Goal: Transaction & Acquisition: Purchase product/service

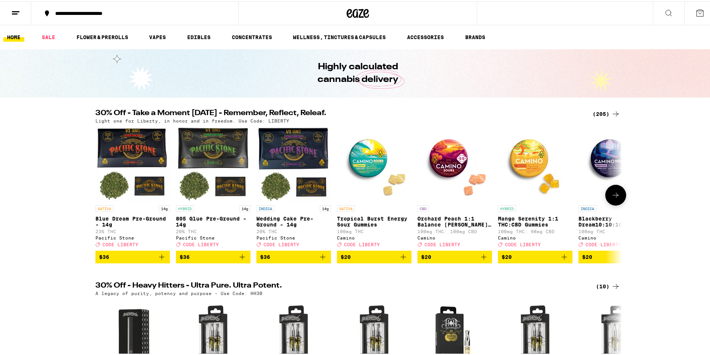
click at [606, 195] on button at bounding box center [616, 193] width 21 height 21
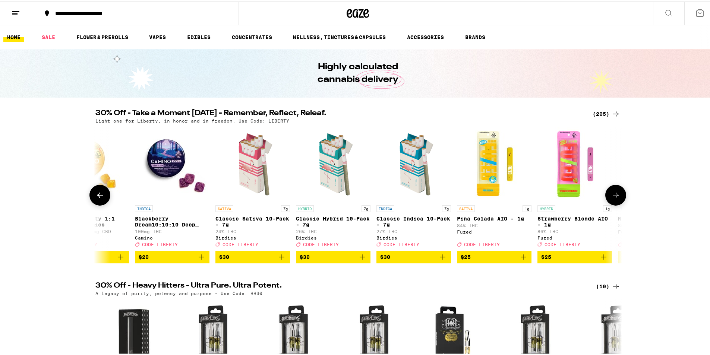
click at [606, 195] on button at bounding box center [616, 193] width 21 height 21
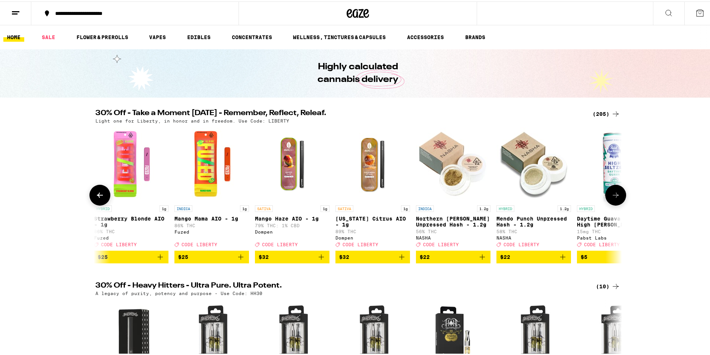
click at [606, 195] on button at bounding box center [616, 193] width 21 height 21
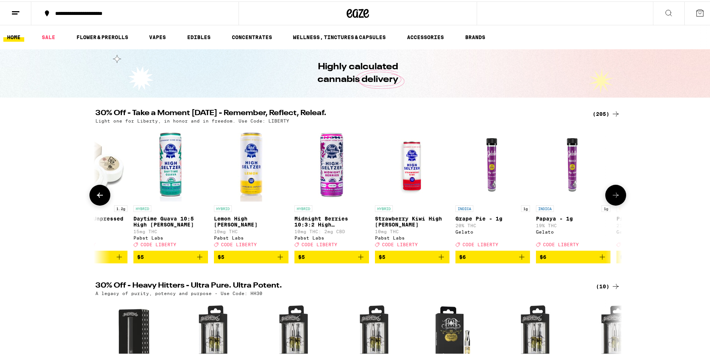
click at [606, 194] on button at bounding box center [616, 193] width 21 height 21
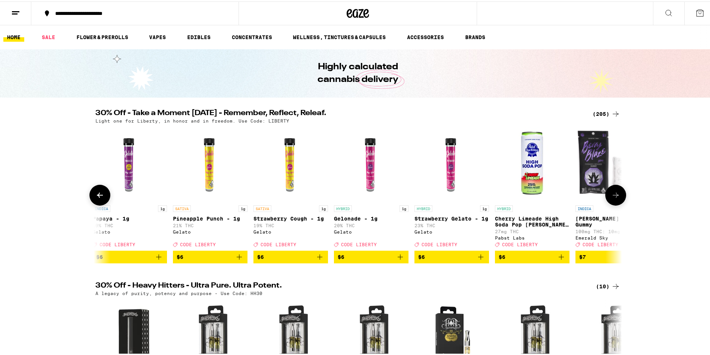
click at [606, 194] on button at bounding box center [616, 193] width 21 height 21
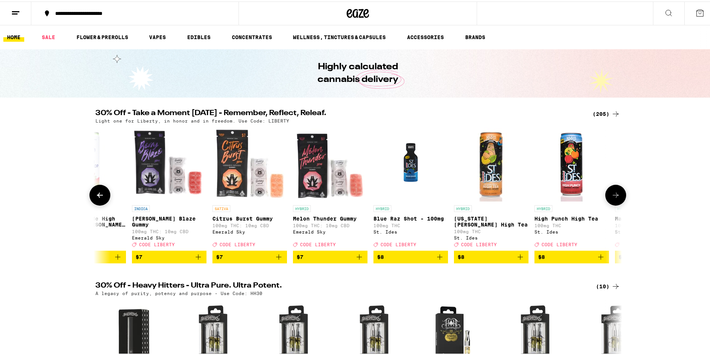
click at [606, 194] on button at bounding box center [616, 193] width 21 height 21
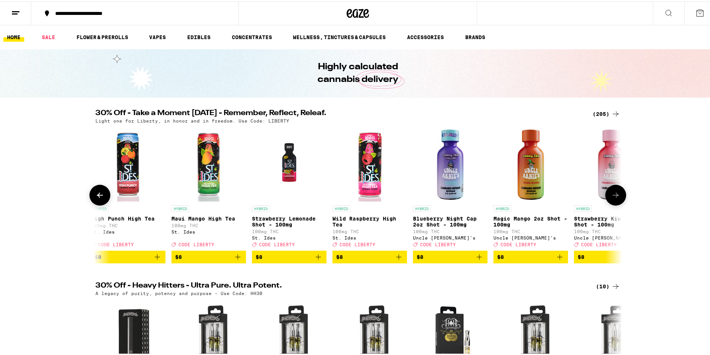
click at [606, 194] on button at bounding box center [616, 193] width 21 height 21
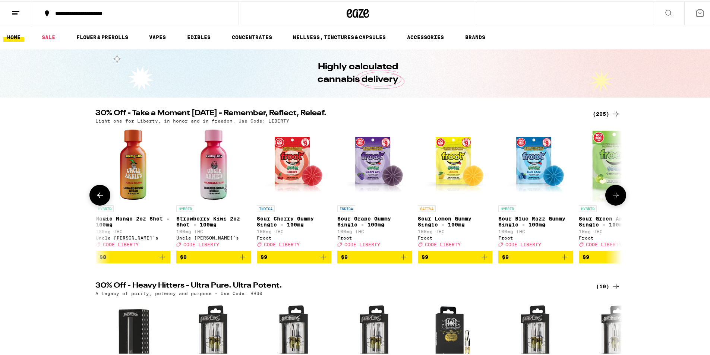
click at [606, 194] on button at bounding box center [616, 193] width 21 height 21
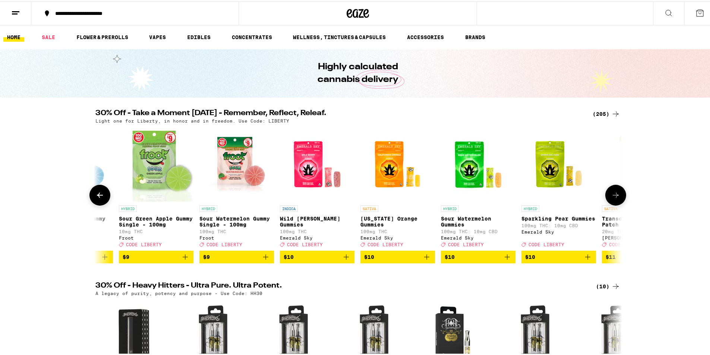
click at [606, 194] on button at bounding box center [616, 193] width 21 height 21
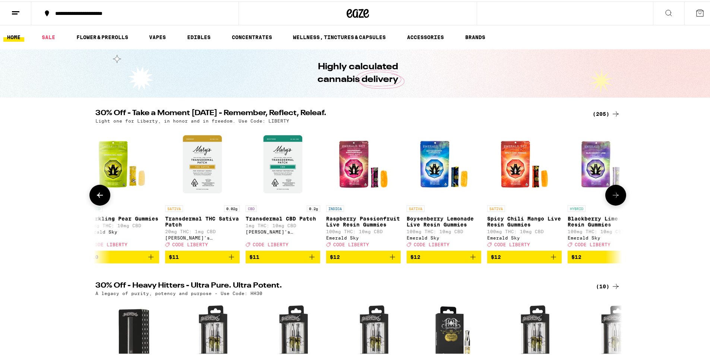
click at [606, 194] on button at bounding box center [616, 193] width 21 height 21
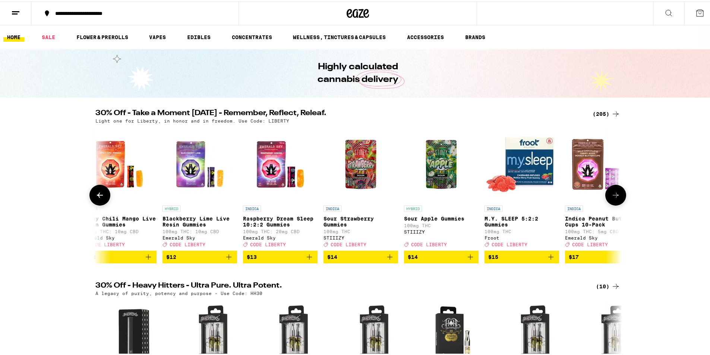
click at [606, 194] on button at bounding box center [616, 193] width 21 height 21
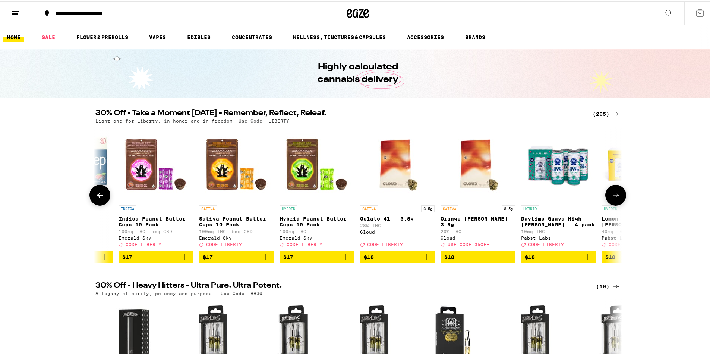
click at [606, 194] on button at bounding box center [616, 193] width 21 height 21
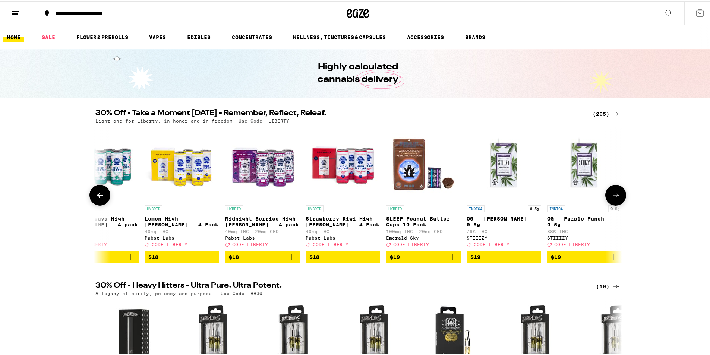
click at [606, 194] on button at bounding box center [616, 193] width 21 height 21
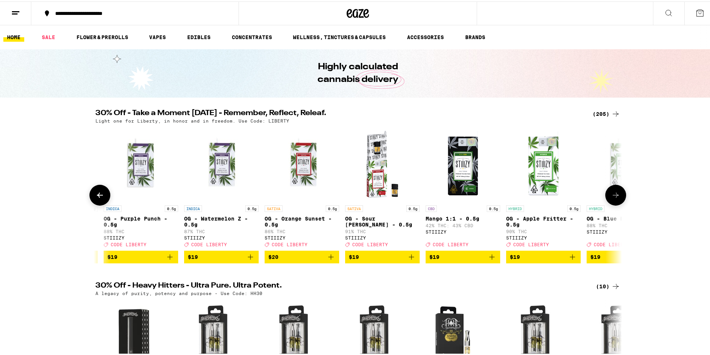
click at [606, 194] on button at bounding box center [616, 193] width 21 height 21
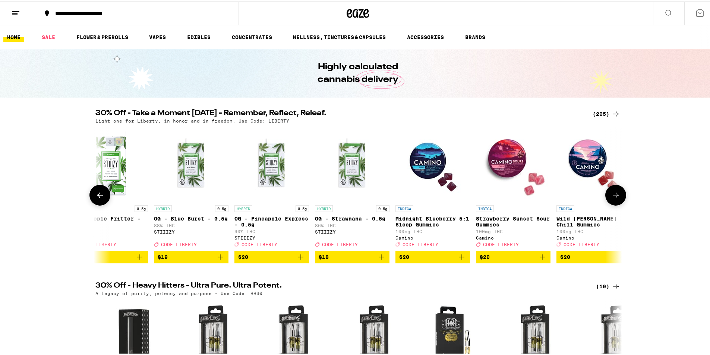
click at [606, 194] on button at bounding box center [616, 193] width 21 height 21
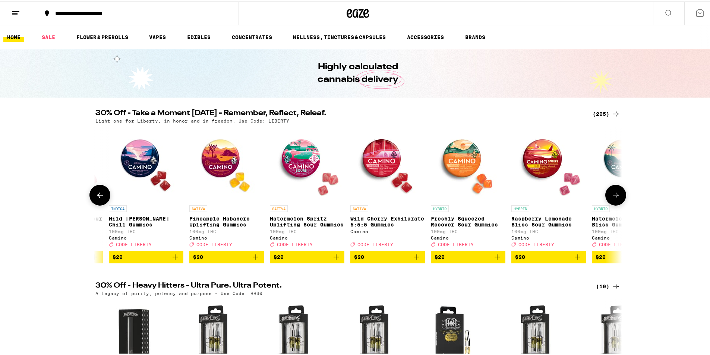
click at [606, 194] on button at bounding box center [616, 193] width 21 height 21
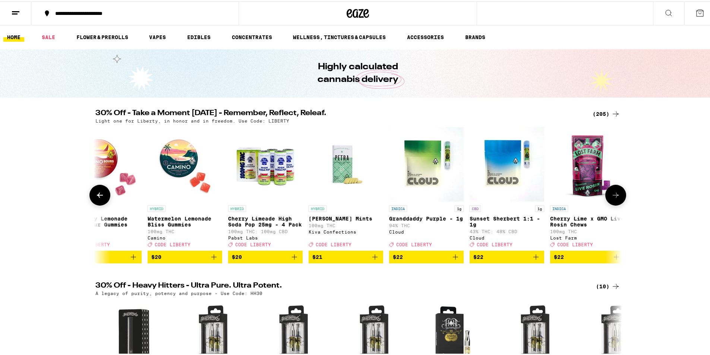
click at [606, 194] on button at bounding box center [616, 193] width 21 height 21
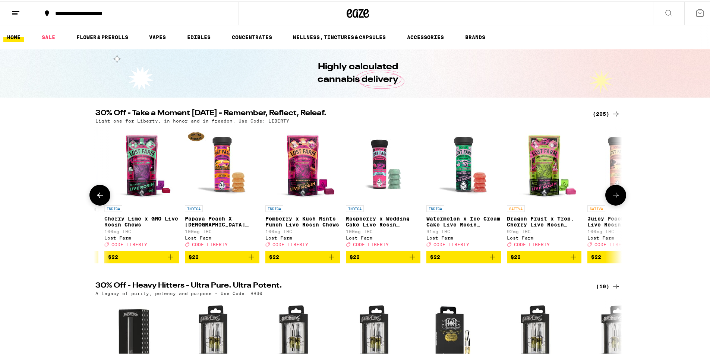
click at [606, 194] on button at bounding box center [616, 193] width 21 height 21
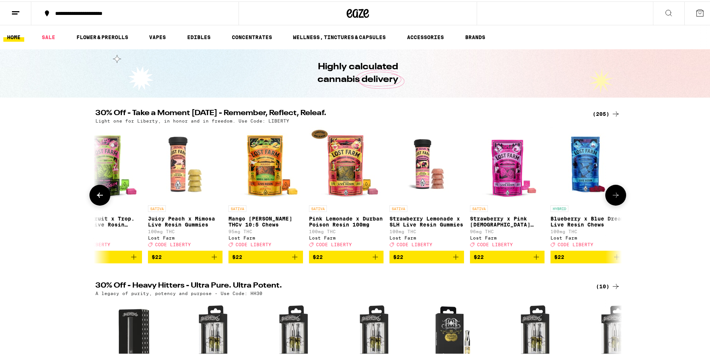
click at [606, 194] on button at bounding box center [616, 193] width 21 height 21
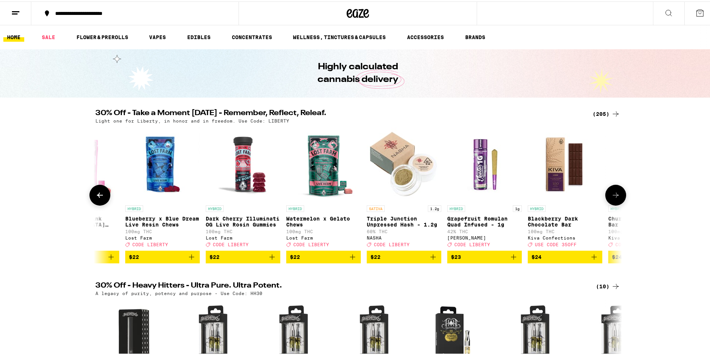
click at [606, 194] on button at bounding box center [616, 193] width 21 height 21
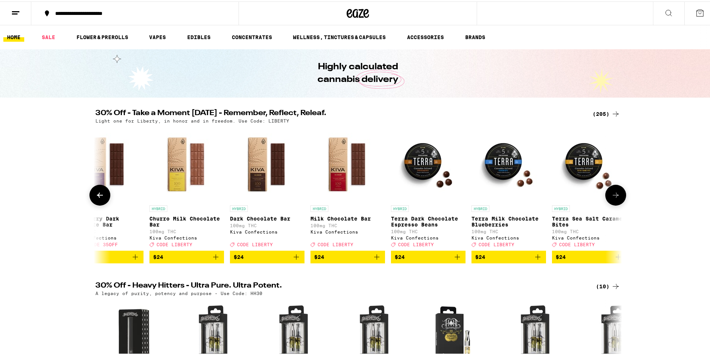
click at [606, 194] on button at bounding box center [616, 193] width 21 height 21
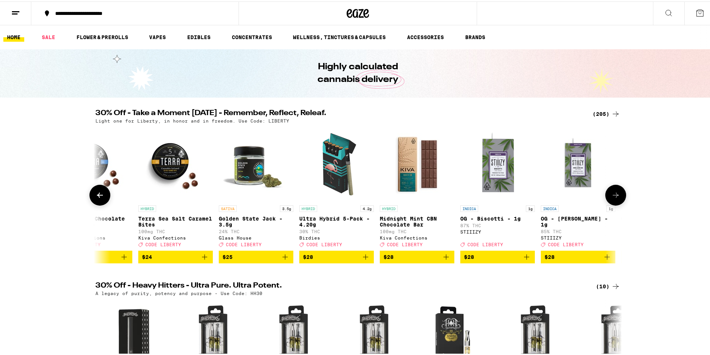
click at [606, 194] on button at bounding box center [616, 193] width 21 height 21
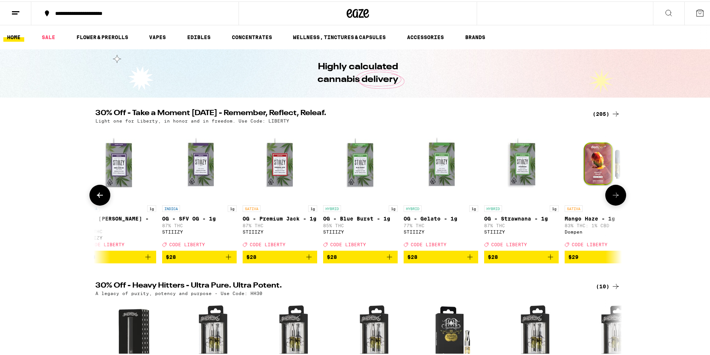
scroll to position [0, 9685]
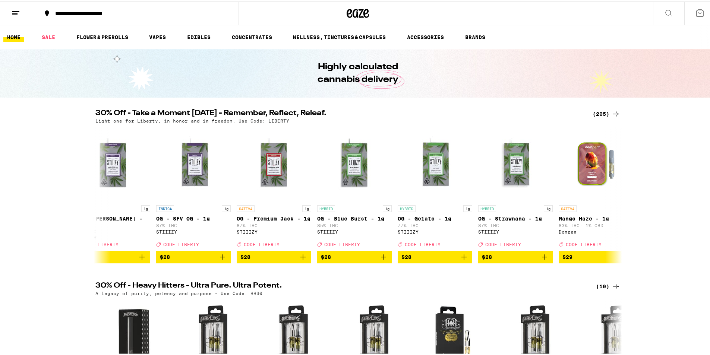
click at [603, 116] on div "(205)" at bounding box center [607, 112] width 28 height 9
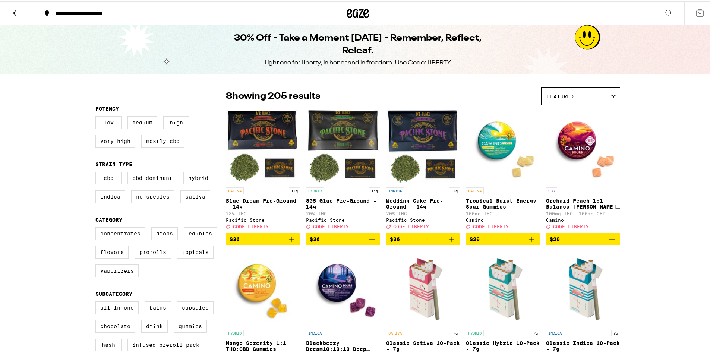
click at [443, 242] on span "$36" at bounding box center [423, 237] width 67 height 9
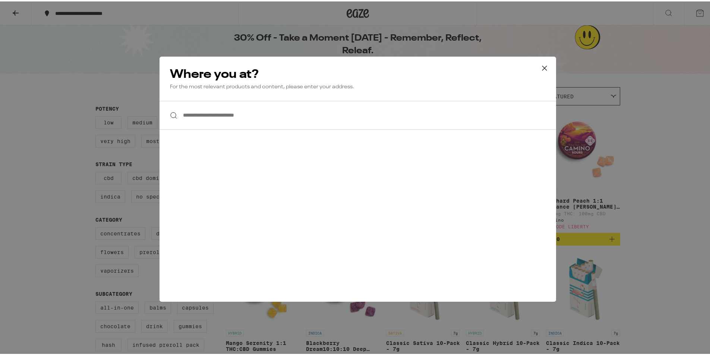
click at [340, 121] on input "**********" at bounding box center [358, 114] width 397 height 29
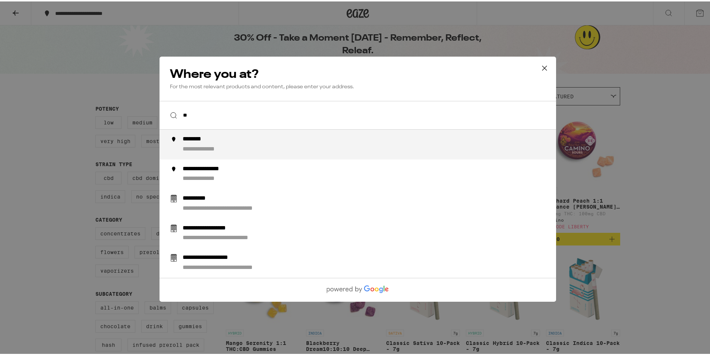
type input "*"
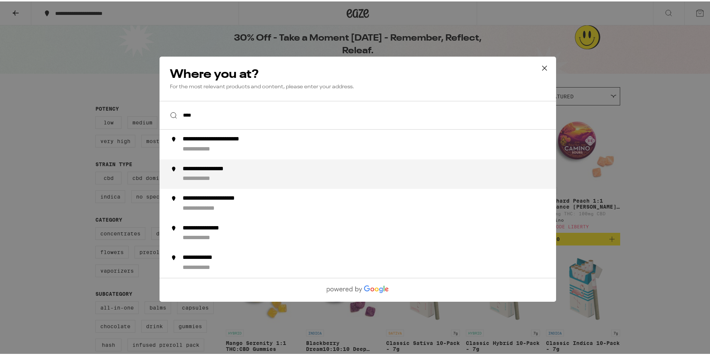
click at [300, 165] on div "**********" at bounding box center [373, 173] width 380 height 18
type input "**********"
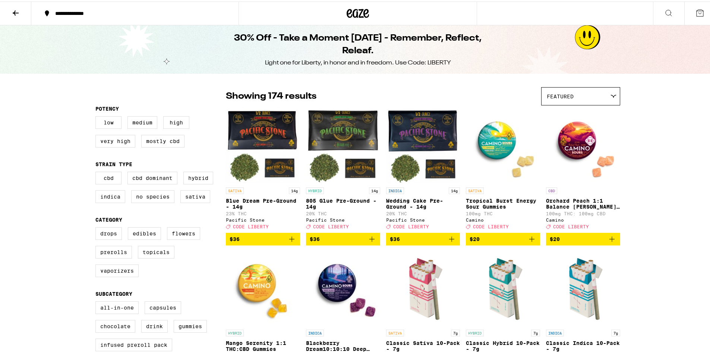
click at [352, 242] on span "$36" at bounding box center [343, 237] width 67 height 9
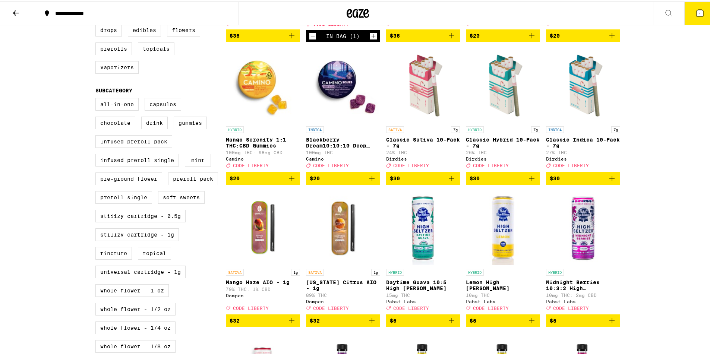
scroll to position [112, 0]
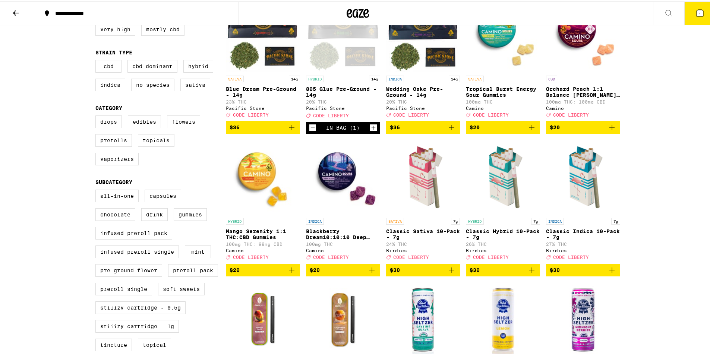
click at [373, 131] on icon "Increment" at bounding box center [373, 126] width 7 height 9
click at [685, 14] on button "2" at bounding box center [700, 11] width 31 height 23
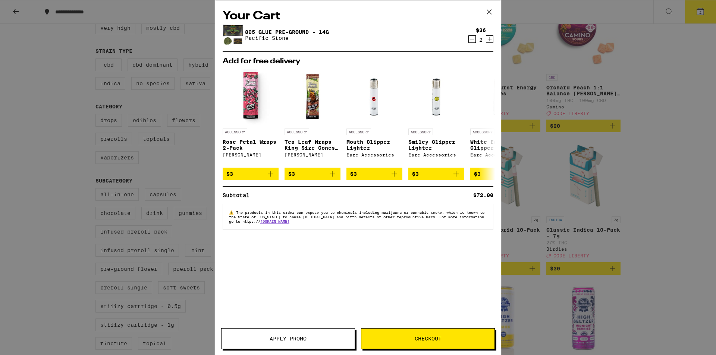
click at [352, 335] on button "Apply Promo" at bounding box center [288, 339] width 134 height 21
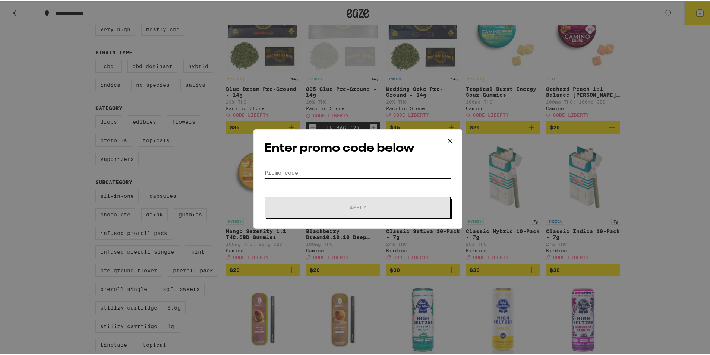
click at [330, 170] on input "Promo Code" at bounding box center [357, 171] width 187 height 11
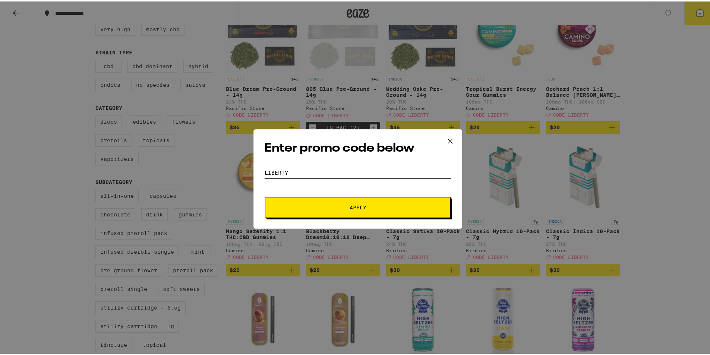
type input "liberty"
click at [265, 196] on button "Apply" at bounding box center [358, 206] width 186 height 21
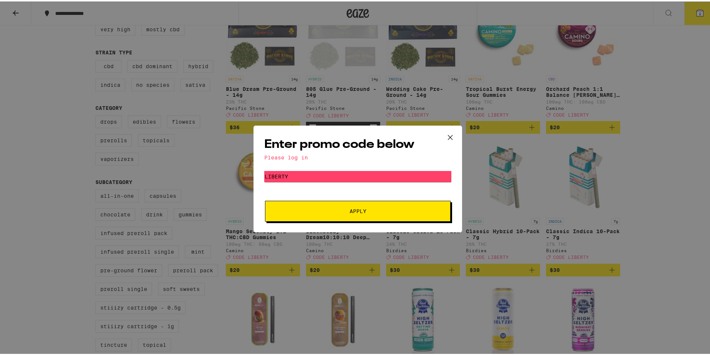
click at [450, 136] on icon at bounding box center [450, 136] width 11 height 11
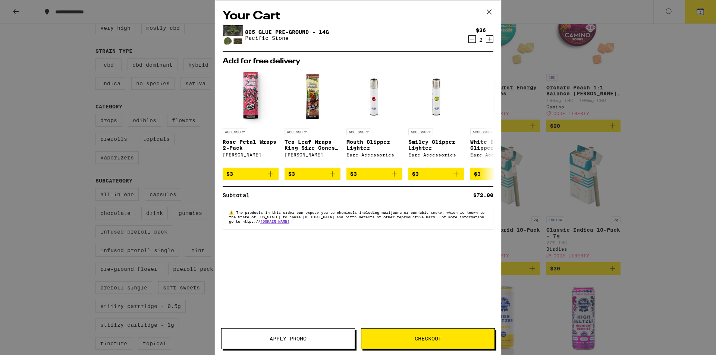
click at [487, 11] on icon at bounding box center [489, 11] width 11 height 11
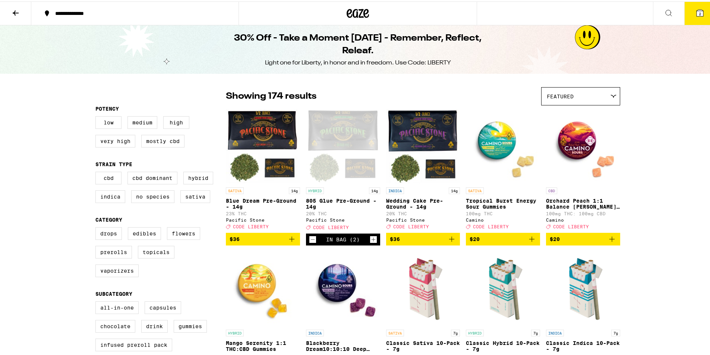
click at [18, 13] on icon at bounding box center [15, 11] width 9 height 9
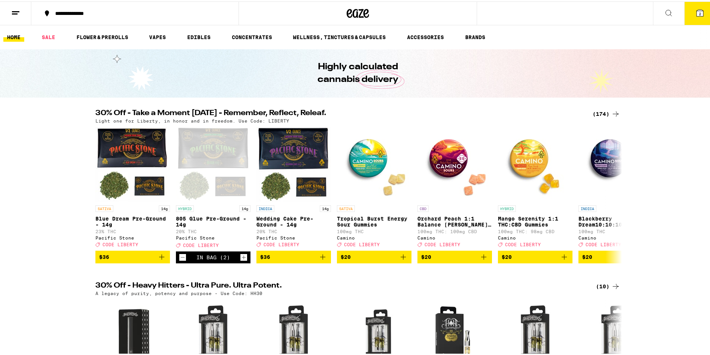
click at [23, 14] on button at bounding box center [15, 11] width 31 height 23
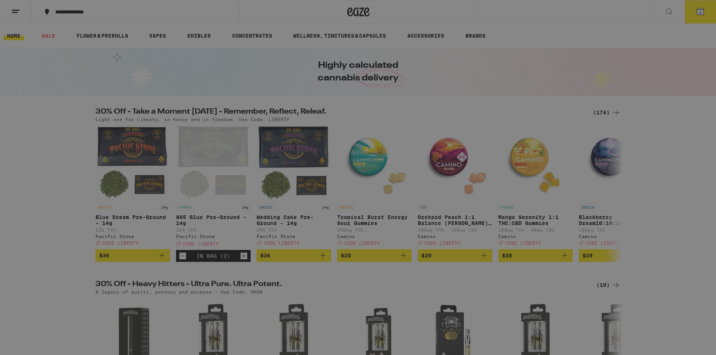
click at [13, 11] on icon at bounding box center [16, 12] width 15 height 15
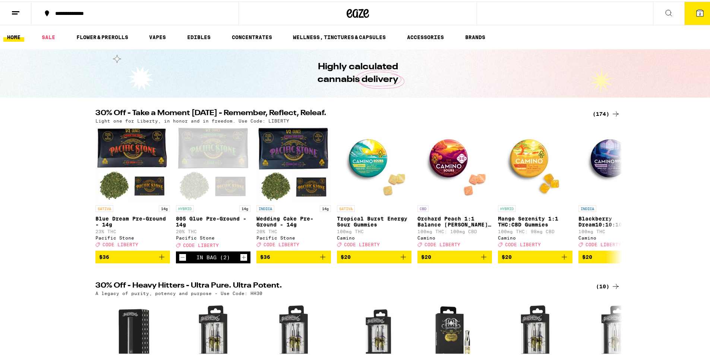
click at [21, 15] on button at bounding box center [15, 11] width 31 height 23
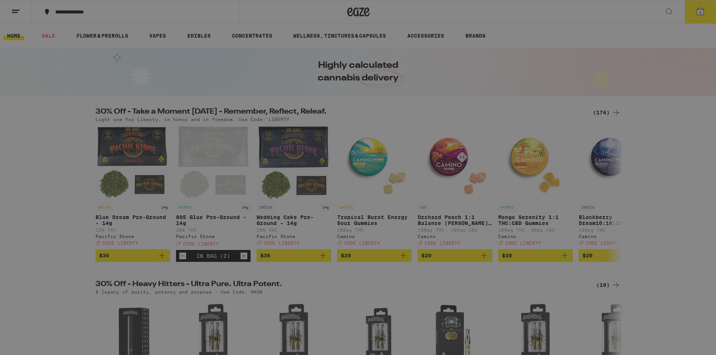
click at [95, 35] on button "Log In" at bounding box center [103, 39] width 131 height 15
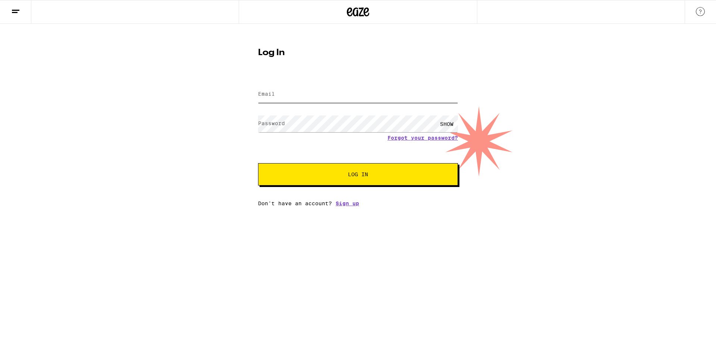
click at [355, 97] on input "Email" at bounding box center [358, 94] width 200 height 17
type input "isaiahfreitas21@gmail.com"
click at [258, 163] on button "Log In" at bounding box center [358, 174] width 200 height 22
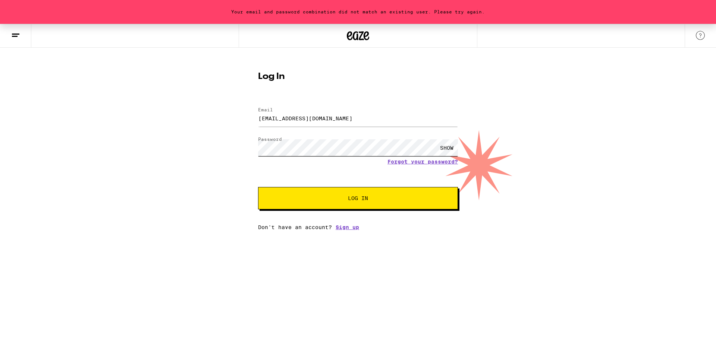
click at [258, 187] on button "Log In" at bounding box center [358, 198] width 200 height 22
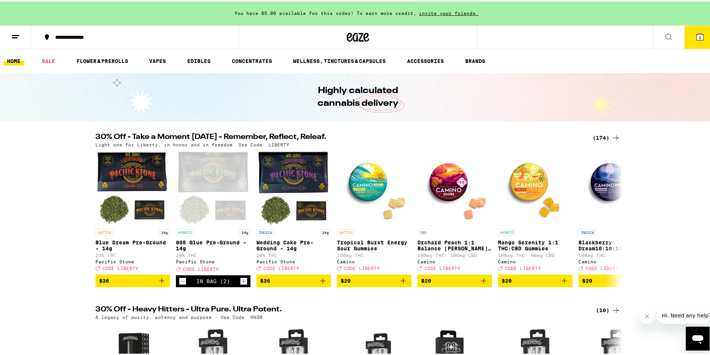
click at [686, 31] on button "2" at bounding box center [700, 35] width 31 height 23
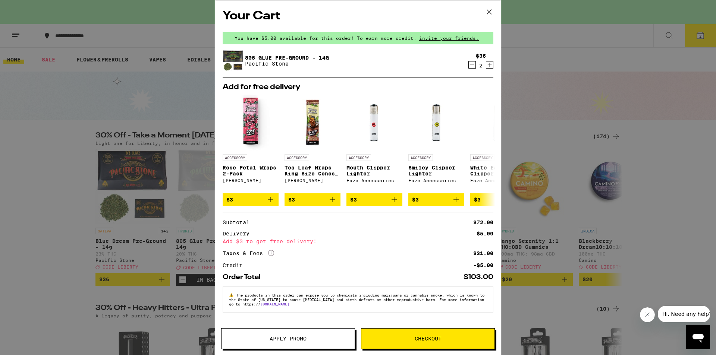
click at [281, 343] on button "Apply Promo" at bounding box center [288, 339] width 134 height 21
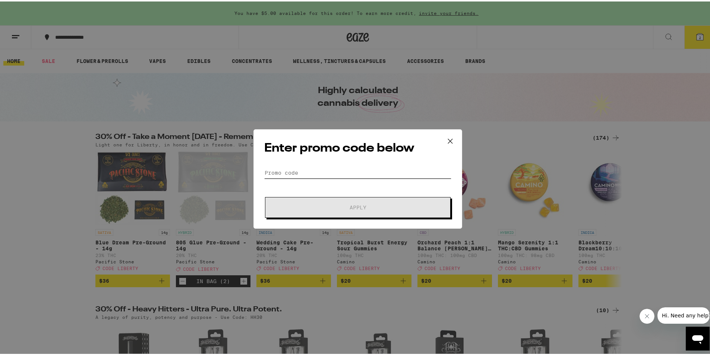
click at [314, 173] on input "Promo Code" at bounding box center [357, 171] width 187 height 11
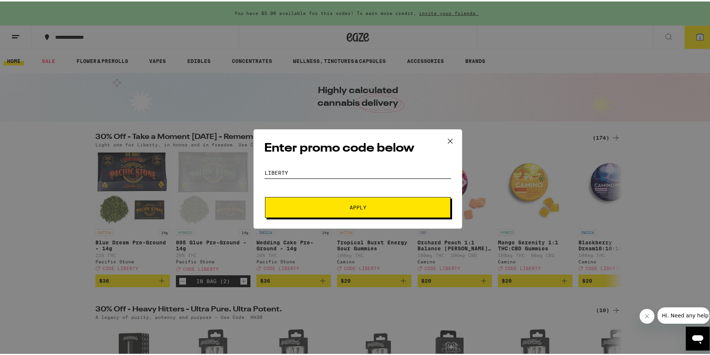
type input "liberty"
click at [265, 196] on button "Apply" at bounding box center [358, 206] width 186 height 21
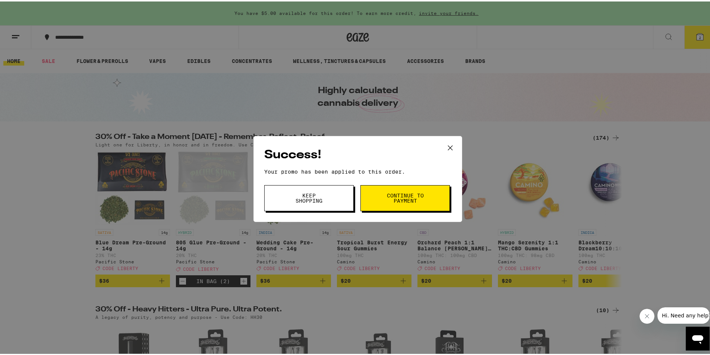
click at [699, 29] on div "Success! Your promo has been applied to this order. Promo Code liberty Keep Sho…" at bounding box center [358, 177] width 716 height 355
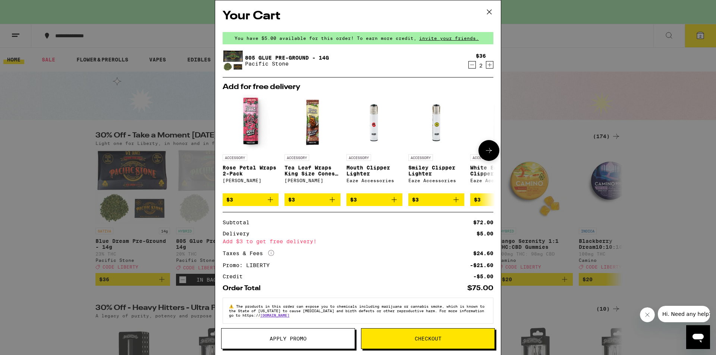
click at [487, 147] on button at bounding box center [488, 150] width 21 height 21
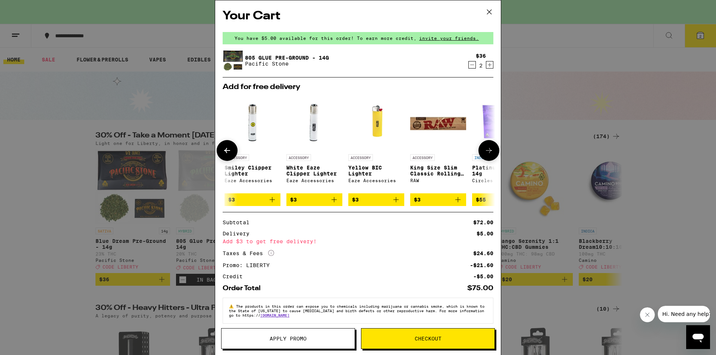
click at [486, 147] on button at bounding box center [488, 150] width 21 height 21
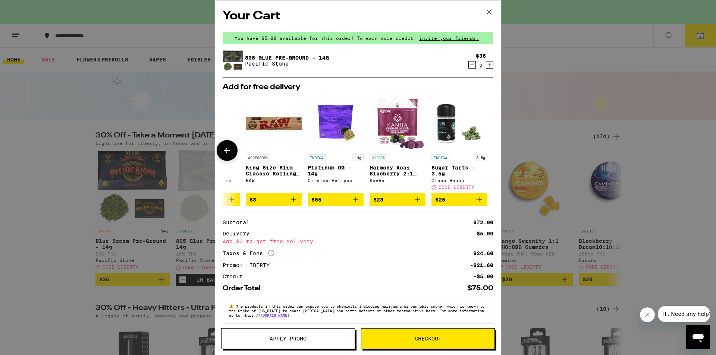
scroll to position [0, 354]
click at [469, 65] on icon "Decrement" at bounding box center [472, 64] width 7 height 9
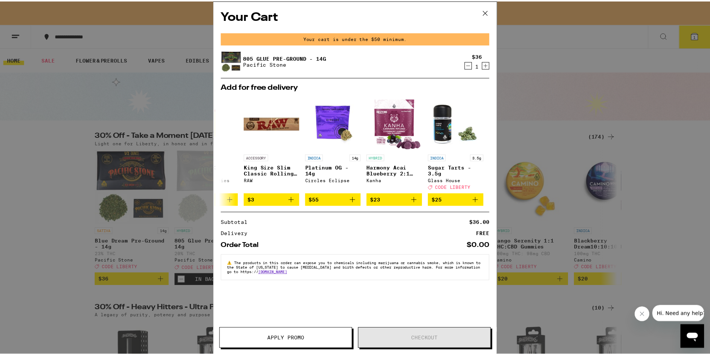
scroll to position [0, 348]
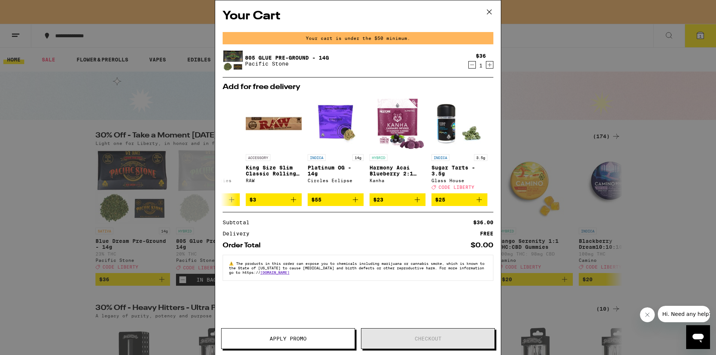
click at [485, 10] on icon at bounding box center [489, 11] width 11 height 11
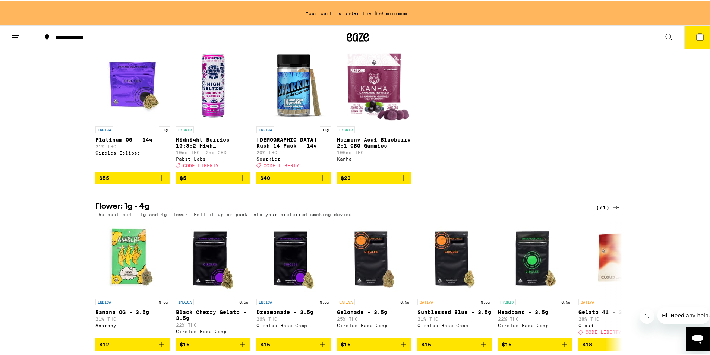
scroll to position [597, 0]
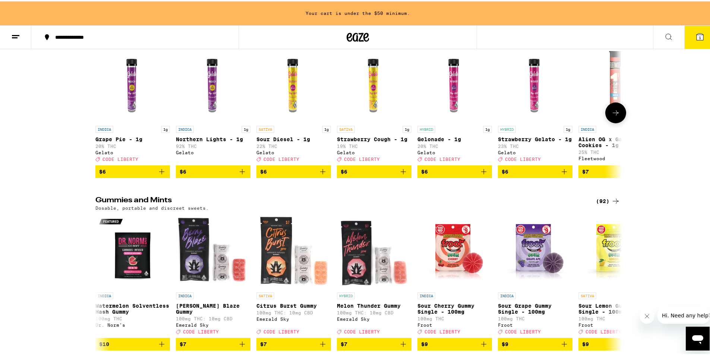
scroll to position [2237, 0]
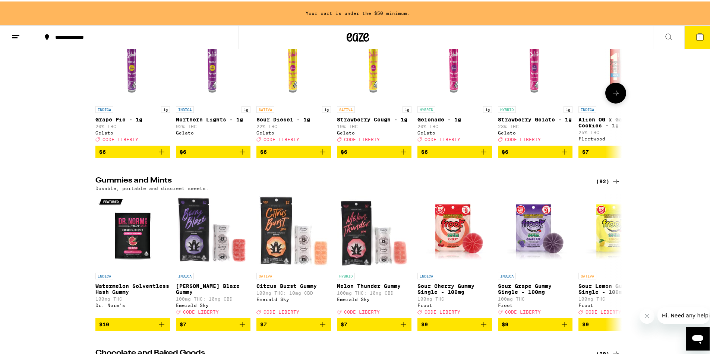
click at [612, 102] on button at bounding box center [616, 91] width 21 height 21
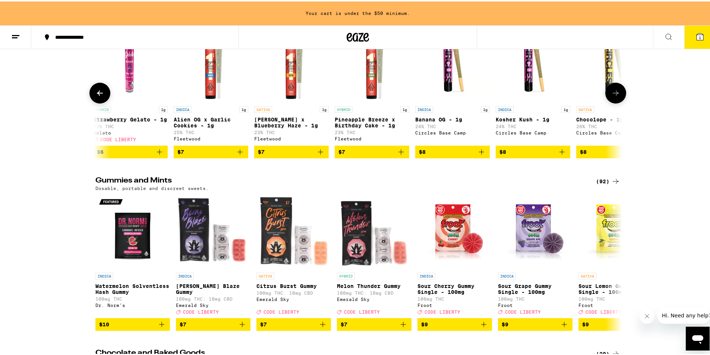
click at [612, 102] on button at bounding box center [616, 91] width 21 height 21
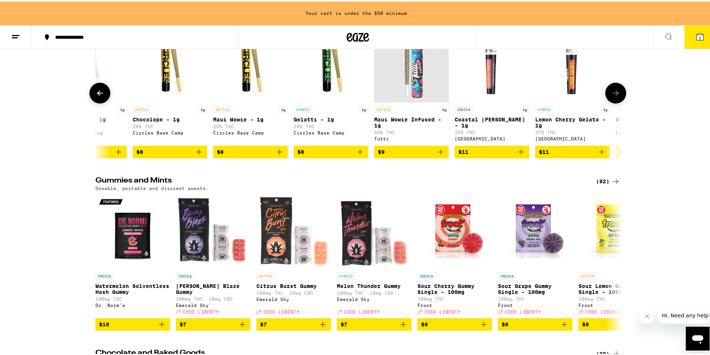
click at [612, 102] on button at bounding box center [616, 91] width 21 height 21
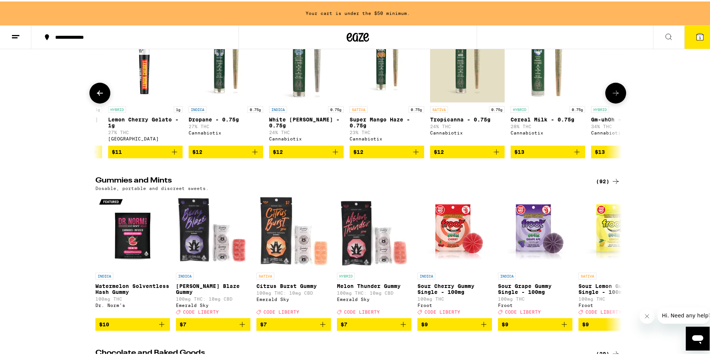
scroll to position [0, 1308]
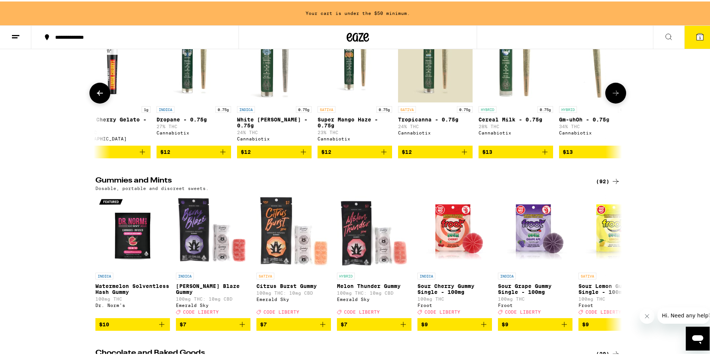
click at [612, 102] on button at bounding box center [616, 91] width 21 height 21
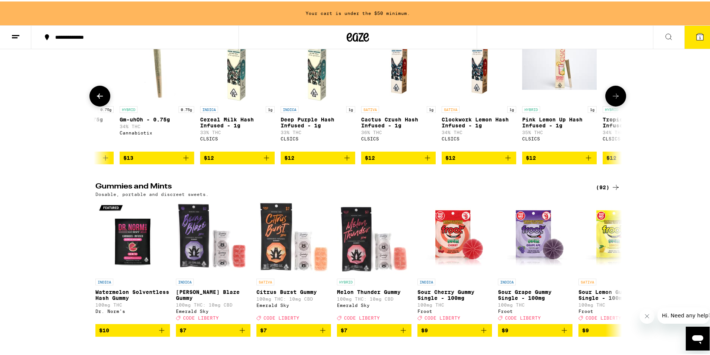
scroll to position [0, 1752]
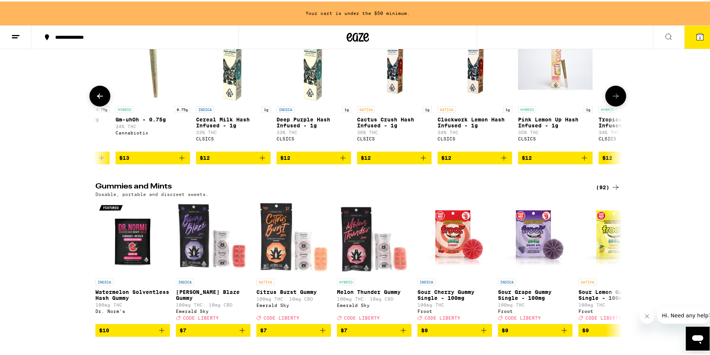
click at [612, 105] on button at bounding box center [616, 94] width 21 height 21
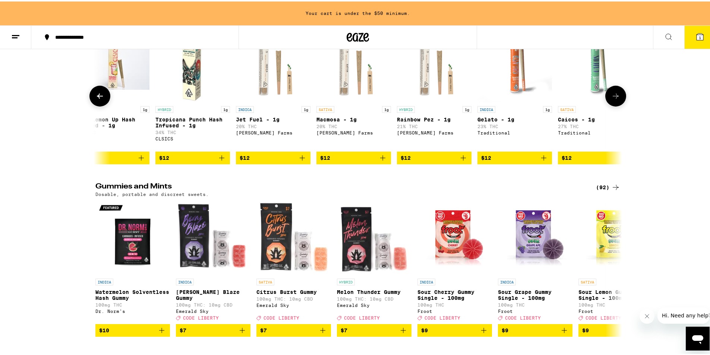
scroll to position [0, 2196]
click at [611, 101] on img "Open page for Caicos - 1g from Traditional" at bounding box center [595, 63] width 75 height 75
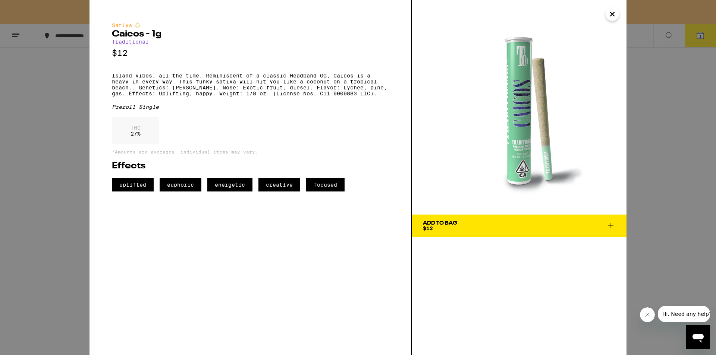
click at [614, 9] on icon "Close" at bounding box center [612, 14] width 9 height 11
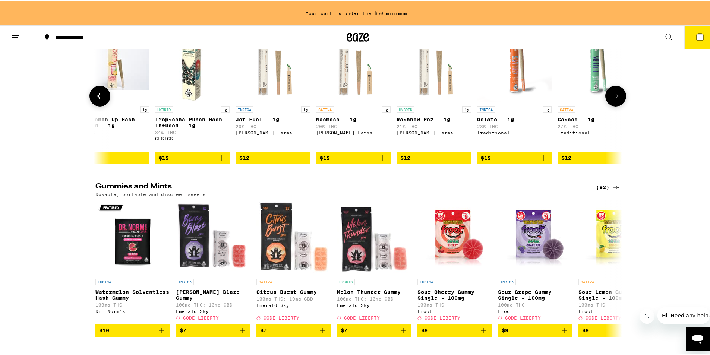
click at [621, 105] on button at bounding box center [616, 94] width 21 height 21
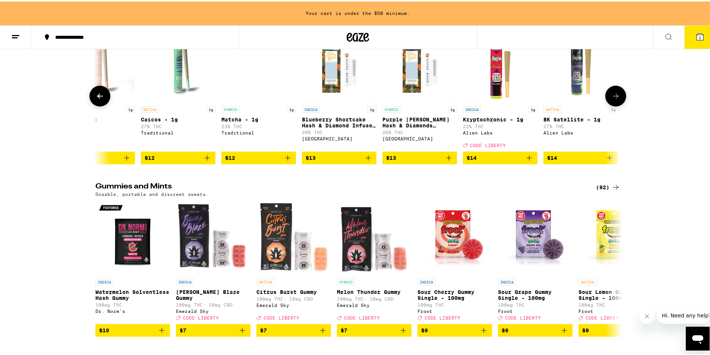
scroll to position [0, 2639]
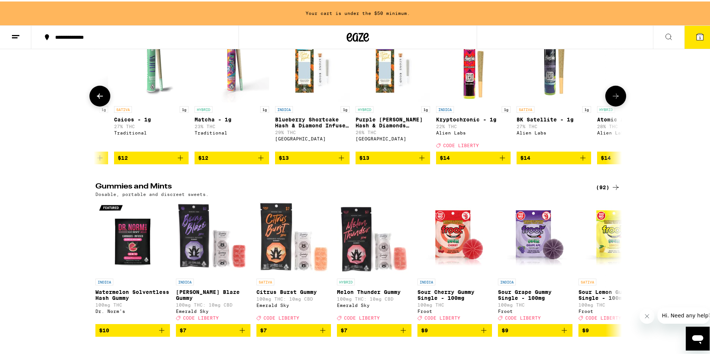
click at [103, 105] on button at bounding box center [99, 94] width 21 height 21
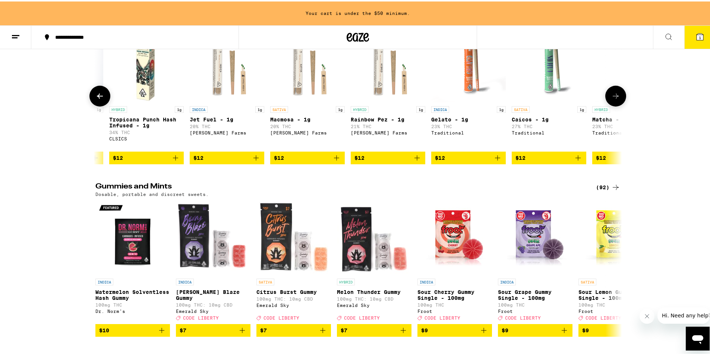
click at [103, 105] on button at bounding box center [99, 94] width 21 height 21
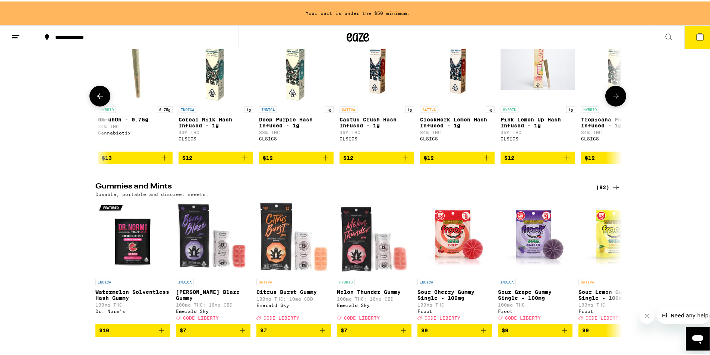
click at [103, 105] on button at bounding box center [99, 94] width 21 height 21
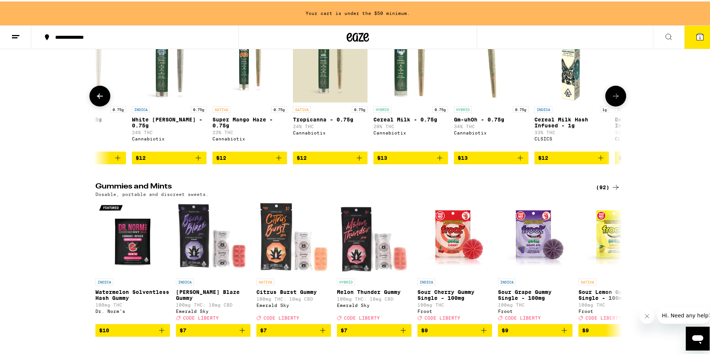
click at [103, 105] on button at bounding box center [99, 94] width 21 height 21
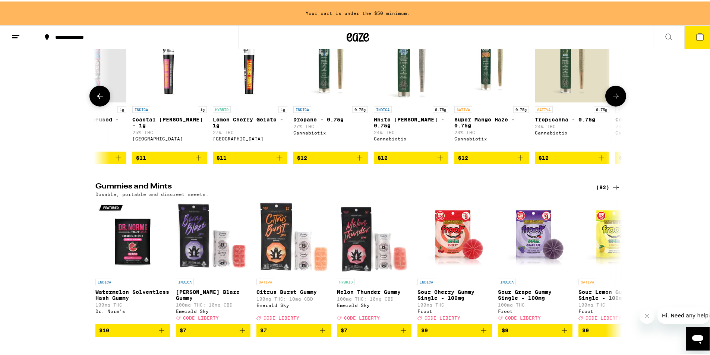
click at [103, 105] on button at bounding box center [99, 94] width 21 height 21
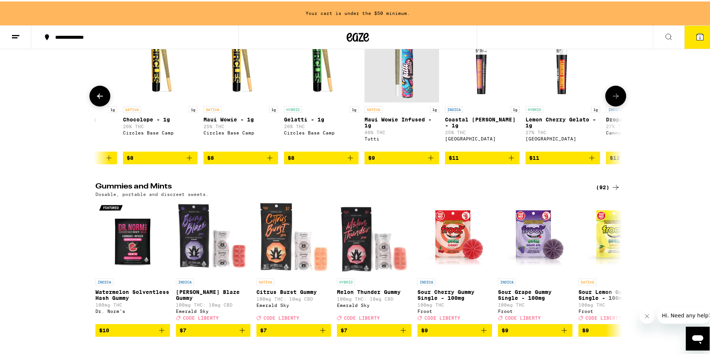
click at [103, 105] on button at bounding box center [99, 94] width 21 height 21
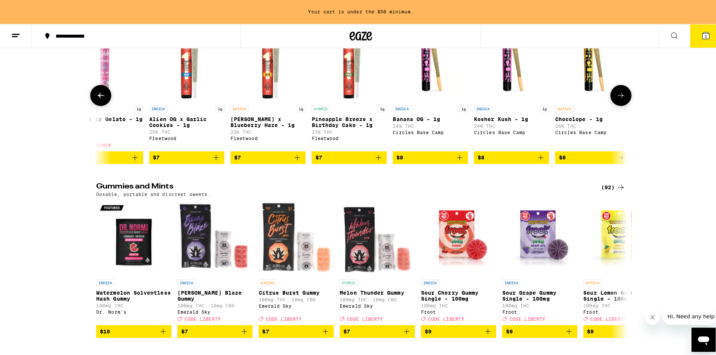
scroll to position [0, 422]
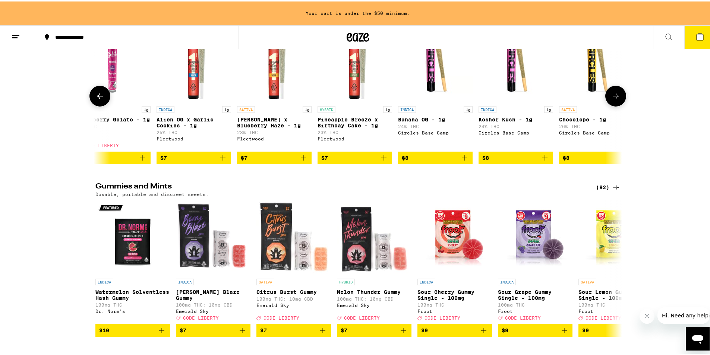
click at [321, 160] on span "$7" at bounding box center [324, 157] width 7 height 6
click at [384, 161] on icon "Increment" at bounding box center [385, 157] width 7 height 9
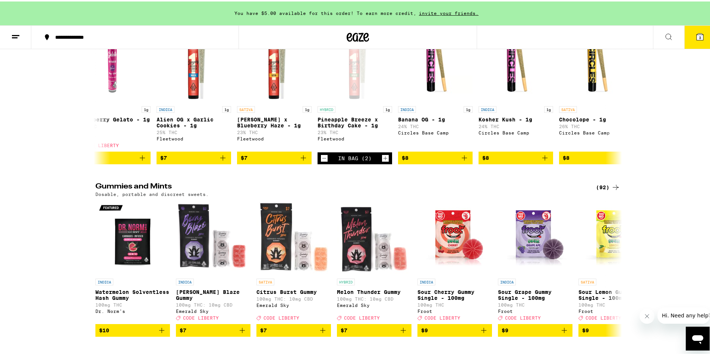
click at [698, 33] on icon at bounding box center [700, 35] width 7 height 7
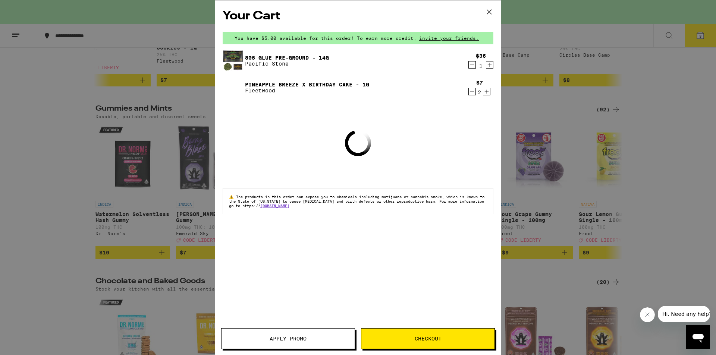
scroll to position [2161, 0]
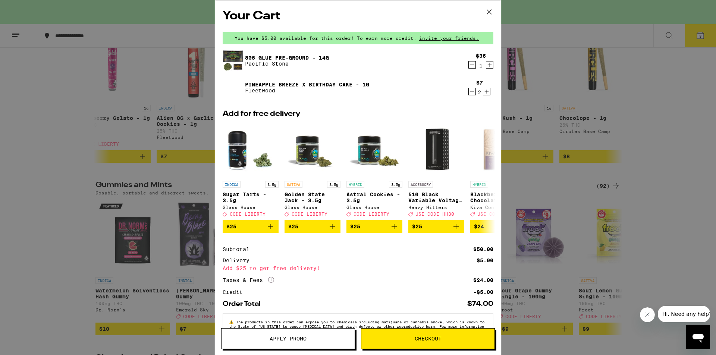
click at [298, 334] on button "Apply Promo" at bounding box center [288, 339] width 134 height 21
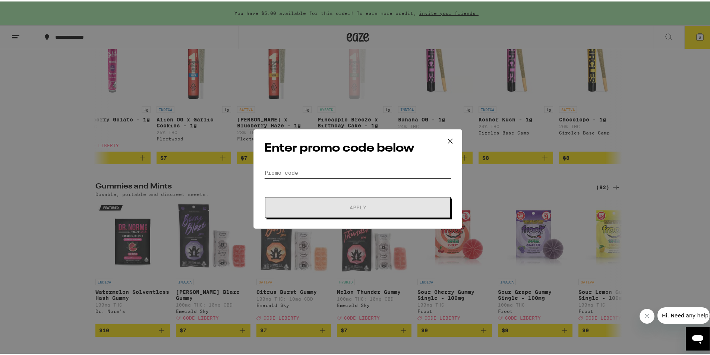
click at [281, 167] on input "Promo Code" at bounding box center [357, 171] width 187 height 11
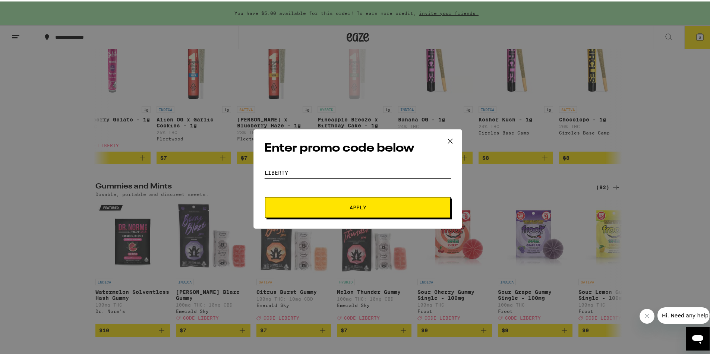
type input "liberty"
click at [265, 196] on button "Apply" at bounding box center [358, 206] width 186 height 21
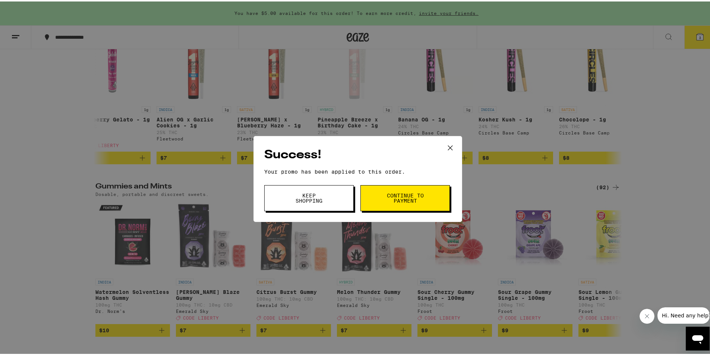
click at [445, 144] on icon at bounding box center [450, 146] width 11 height 11
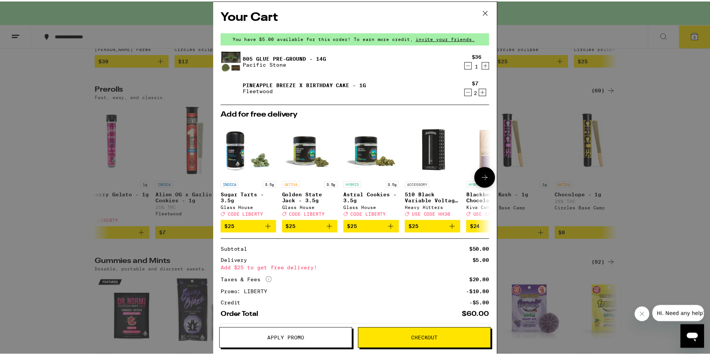
scroll to position [37, 0]
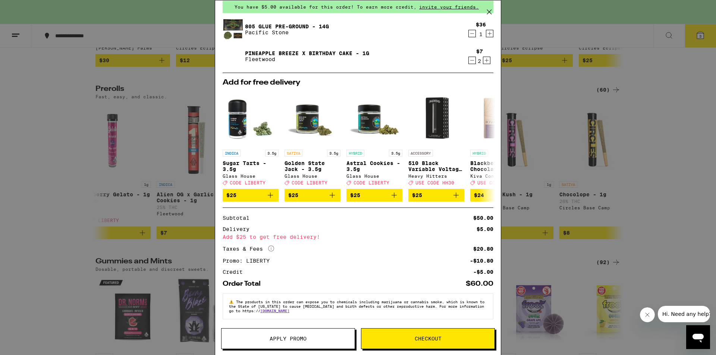
click at [493, 9] on icon at bounding box center [489, 11] width 11 height 11
